Goal: Transaction & Acquisition: Download file/media

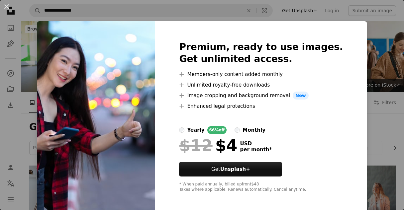
scroll to position [718, 0]
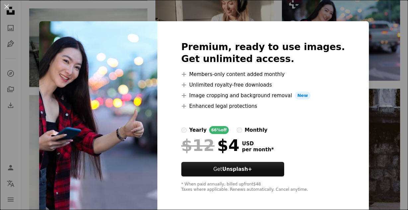
click at [375, 56] on div "An X shape Premium, ready to use images. Get unlimited access. A plus sign Memb…" at bounding box center [204, 105] width 408 height 210
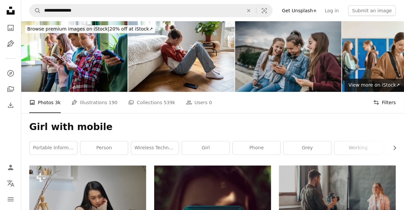
click at [390, 104] on button "Filters Filters" at bounding box center [385, 102] width 23 height 21
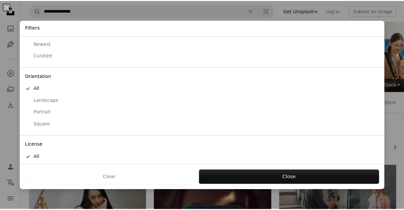
scroll to position [52, 0]
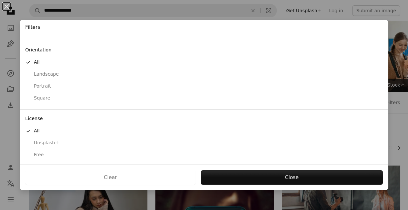
click at [40, 154] on div "Free" at bounding box center [204, 155] width 358 height 7
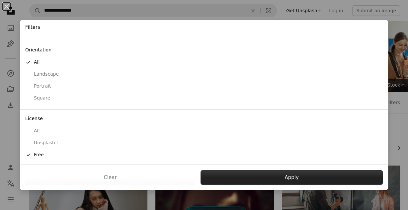
click at [238, 171] on button "Apply" at bounding box center [292, 177] width 182 height 15
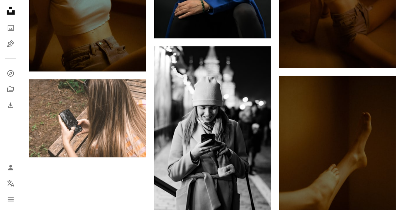
scroll to position [1196, 0]
